Goal: Information Seeking & Learning: Learn about a topic

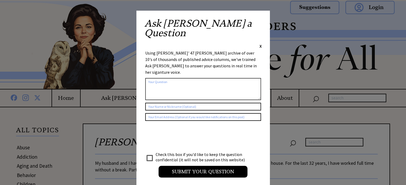
click at [262, 44] on span "X" at bounding box center [260, 46] width 2 height 5
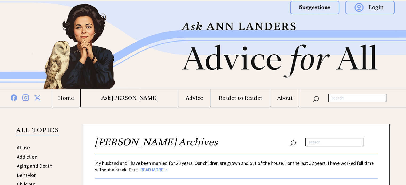
click at [341, 98] on input "text" at bounding box center [357, 98] width 58 height 9
type input "nudity"
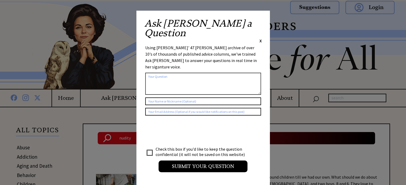
click at [269, 21] on div "Ask Ann a Question X Using Ann Landers' 47 vear archive of over 10's of thousan…" at bounding box center [202, 98] width 133 height 175
click at [268, 21] on div "Ask Ann a Question X Using Ann Landers' 47 vear archive of over 10's of thousan…" at bounding box center [202, 98] width 133 height 175
click at [260, 38] on span "X" at bounding box center [260, 40] width 2 height 5
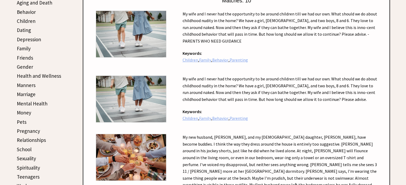
scroll to position [163, 0]
click at [29, 156] on link "Sexuality" at bounding box center [26, 159] width 19 height 6
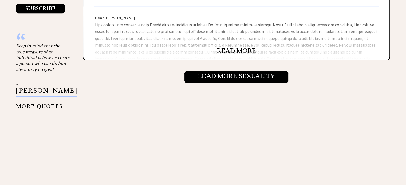
scroll to position [633, 0]
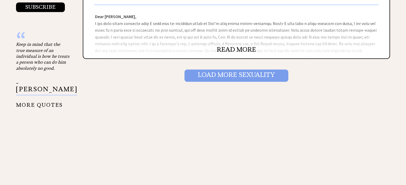
click at [270, 74] on input "Load More Sexuality" at bounding box center [236, 76] width 104 height 12
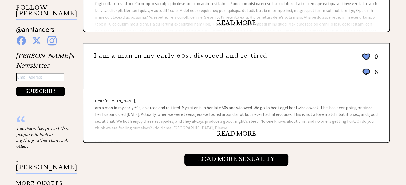
scroll to position [555, 0]
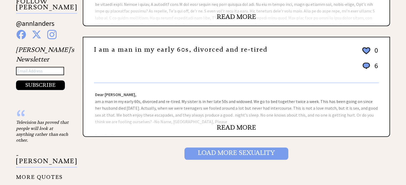
click at [279, 151] on input "Load More Sexuality" at bounding box center [236, 154] width 104 height 12
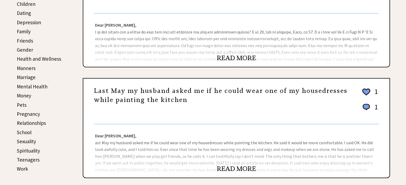
scroll to position [203, 0]
